Goal: Task Accomplishment & Management: Manage account settings

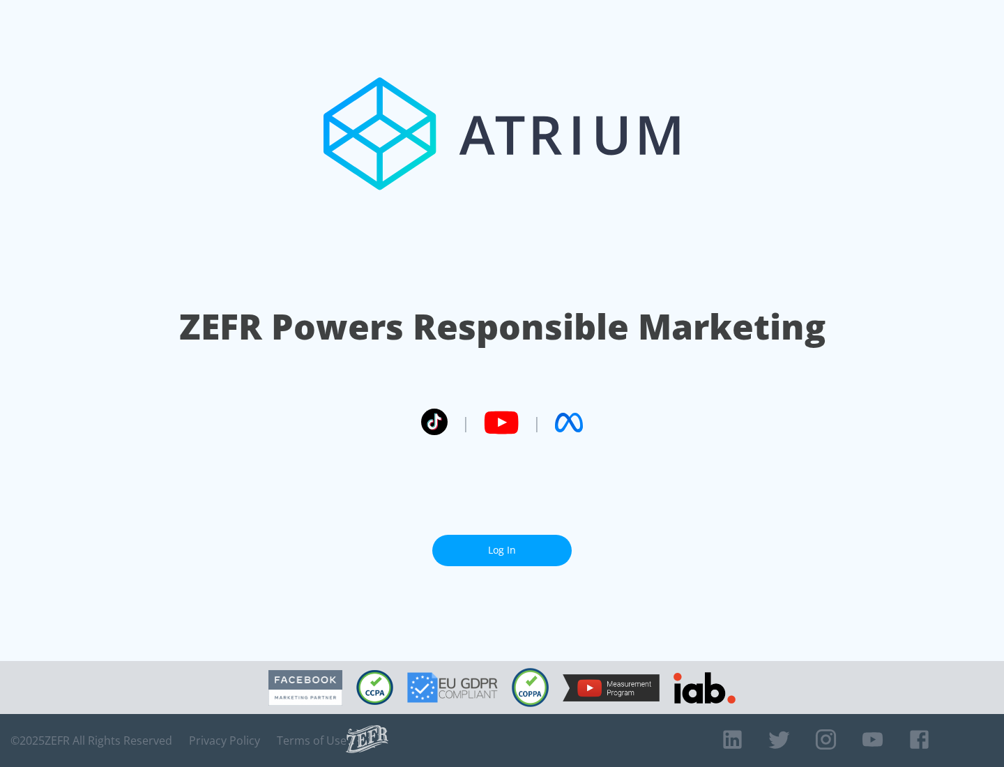
click at [502, 550] on link "Log In" at bounding box center [501, 550] width 139 height 31
